Goal: Information Seeking & Learning: Find specific fact

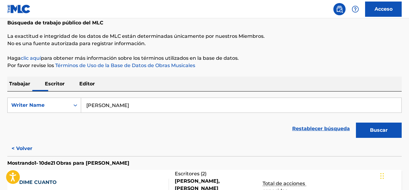
click at [16, 85] on font "Trabajar" at bounding box center [19, 84] width 21 height 6
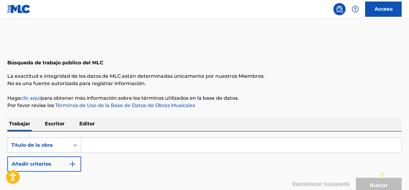
drag, startPoint x: 95, startPoint y: 144, endPoint x: 96, endPoint y: 140, distance: 3.4
click at [95, 142] on input "Formulario de búsqueda" at bounding box center [241, 145] width 321 height 15
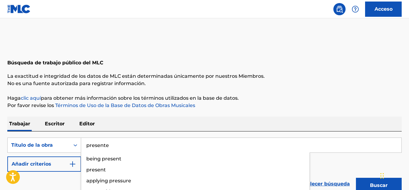
type input "presente"
click at [70, 164] on img "Formulario de búsqueda" at bounding box center [72, 164] width 7 height 7
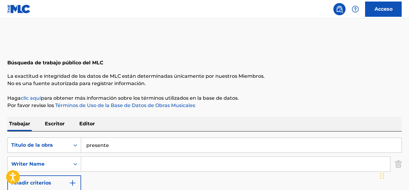
click at [92, 165] on input "Formulario de búsqueda" at bounding box center [235, 164] width 309 height 15
type input "[PERSON_NAME]"
click at [331, 183] on div "BuscarConCriteriosfd7d057f-c1f5-432d-baec-9c0c220dd0d7 Título de la obra presen…" at bounding box center [204, 164] width 395 height 53
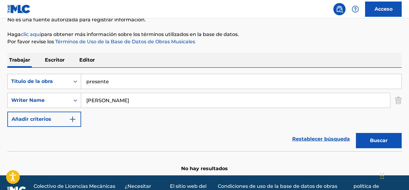
scroll to position [78, 0]
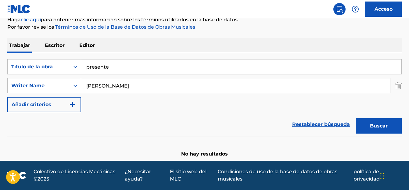
drag, startPoint x: 369, startPoint y: 127, endPoint x: 354, endPoint y: 133, distance: 16.6
click at [369, 127] on button "Buscar" at bounding box center [379, 125] width 46 height 15
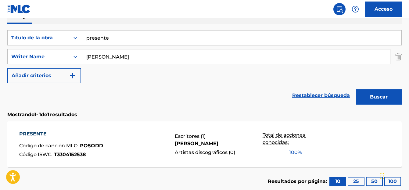
scroll to position [146, 0]
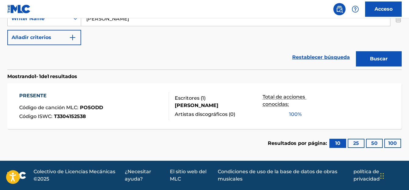
click at [34, 97] on font "PRESENTE" at bounding box center [32, 96] width 27 height 6
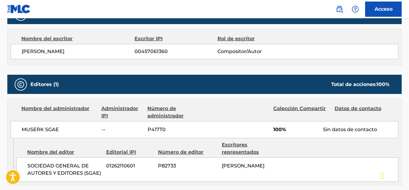
scroll to position [214, 0]
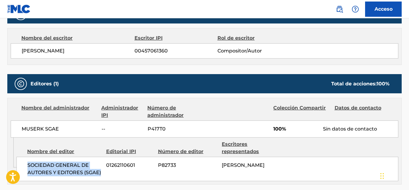
drag, startPoint x: 28, startPoint y: 164, endPoint x: 104, endPoint y: 174, distance: 77.2
click at [104, 174] on div "SOCIEDAD GENERAL DE AUTORES Y EDITORES (SGAE) 01262110601 P82733 [PERSON_NAME]" at bounding box center [207, 169] width 382 height 24
copy font "SOCIEDAD GENERAL DE AUTORES Y EDITORES (SGAE)"
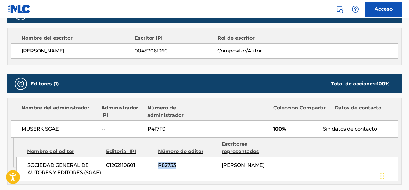
drag, startPoint x: 176, startPoint y: 163, endPoint x: 158, endPoint y: 166, distance: 17.8
click at [158, 166] on font "P82733" at bounding box center [167, 165] width 18 height 6
copy font "P82733"
drag, startPoint x: 137, startPoint y: 165, endPoint x: 104, endPoint y: 165, distance: 32.4
click at [104, 165] on div "SOCIEDAD GENERAL DE AUTORES Y EDITORES (SGAE) 01262110601 P82733 [PERSON_NAME]" at bounding box center [207, 169] width 382 height 24
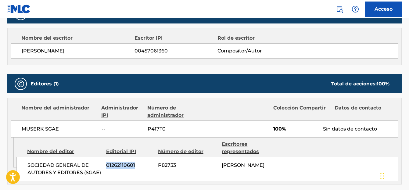
copy font "01262110601"
drag, startPoint x: 22, startPoint y: 129, endPoint x: 67, endPoint y: 134, distance: 46.1
click at [67, 134] on div "MUSERK SGAE -- P417T0 100% Sin datos de contacto" at bounding box center [205, 129] width 388 height 17
copy font "MUSERK SGAE"
